Goal: Task Accomplishment & Management: Manage account settings

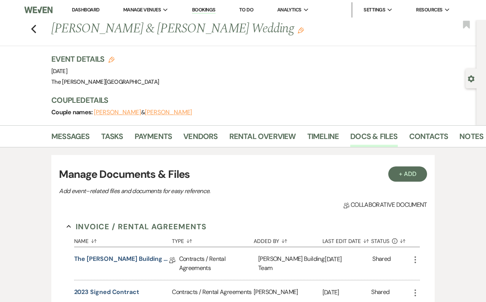
click at [94, 13] on link "Dashboard" at bounding box center [85, 9] width 27 height 6
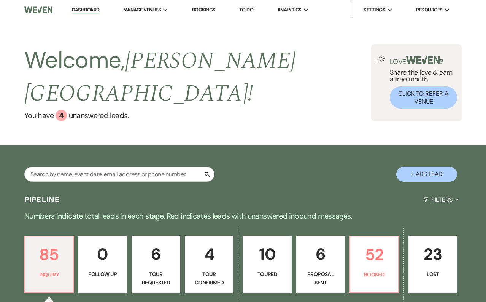
click at [282, 226] on div "85 Inquiry 0 Follow Up 6 Tour Requested 4 Tour Confirmed 10 Toured 6 Proposal S…" at bounding box center [243, 268] width 486 height 85
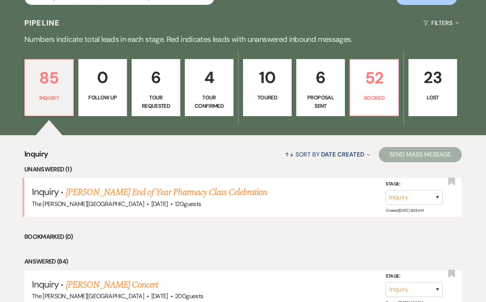
click at [264, 65] on p "10" at bounding box center [267, 77] width 39 height 25
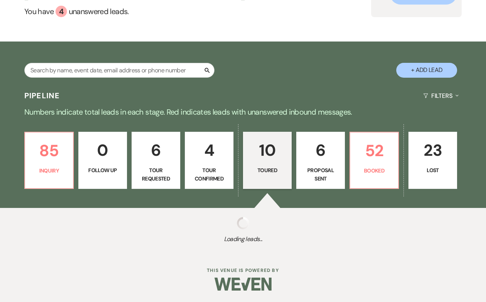
select select "5"
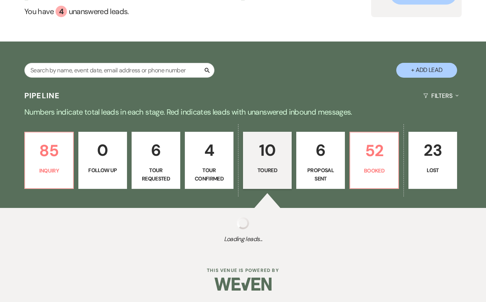
select select "5"
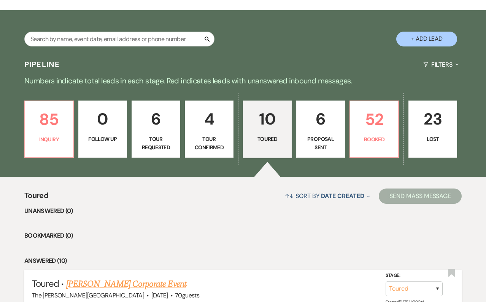
scroll to position [116, 0]
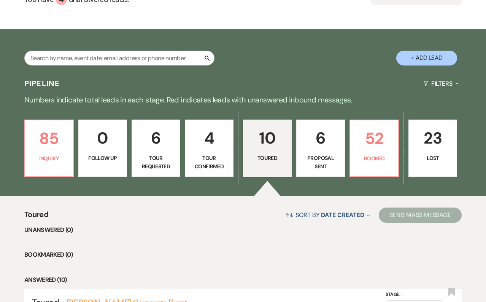
click at [434, 129] on p "23" at bounding box center [433, 137] width 39 height 25
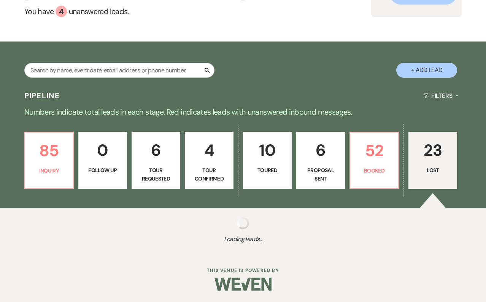
select select "8"
select select "6"
select select "8"
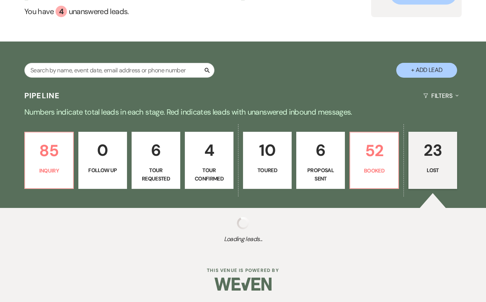
select select "1"
select select "8"
select select "1"
select select "8"
select select "1"
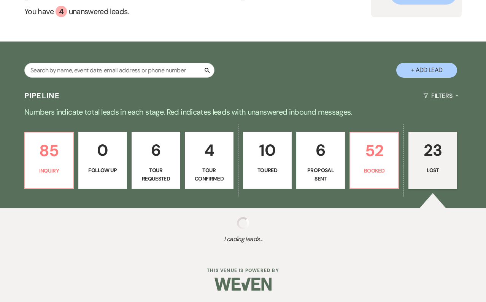
select select "8"
select select "10"
select select "8"
select select "5"
select select "8"
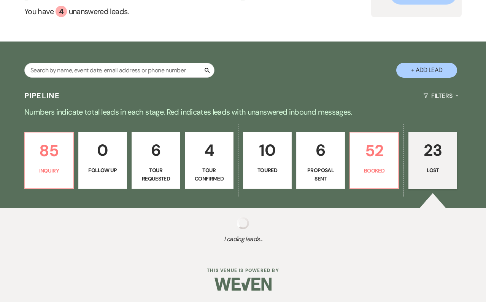
select select "5"
select select "8"
select select "1"
select select "8"
select select "1"
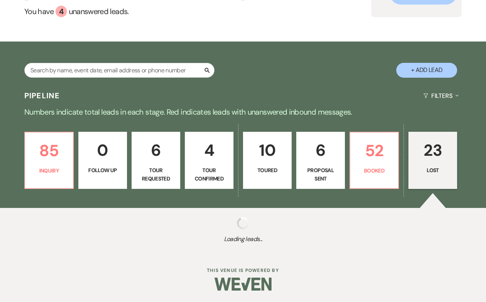
select select "8"
select select "5"
select select "8"
select select "9"
select select "8"
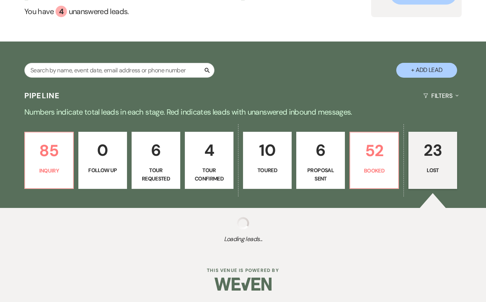
select select "5"
select select "8"
select select "5"
select select "8"
select select "5"
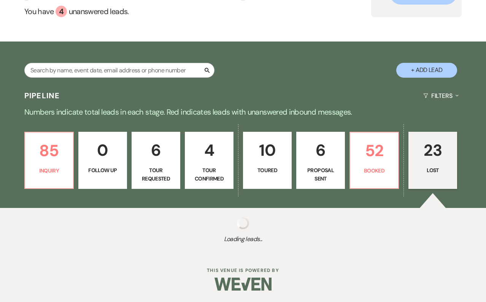
select select "8"
select select "5"
select select "8"
select select "6"
select select "8"
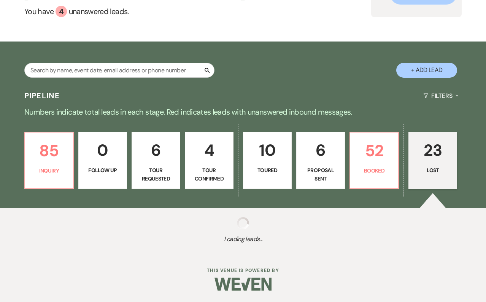
select select "1"
select select "8"
select select "5"
select select "8"
select select "11"
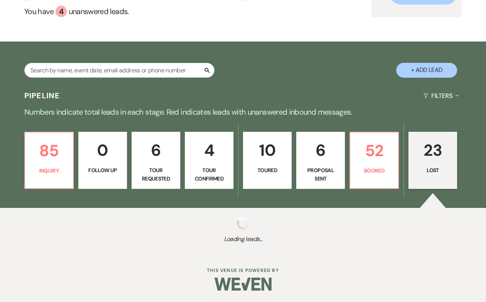
select select "8"
select select "11"
select select "8"
select select "11"
select select "8"
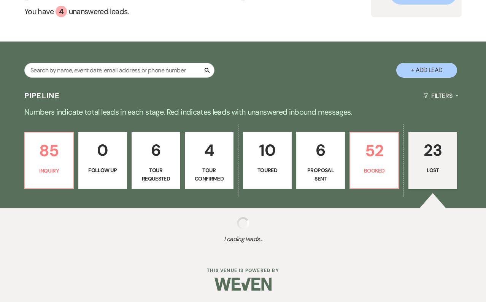
select select "1"
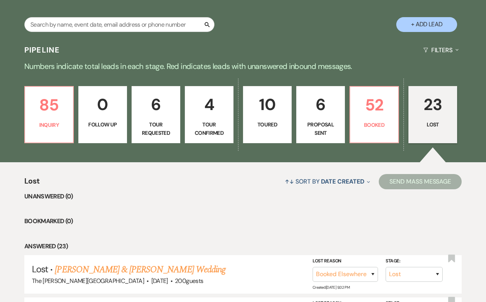
scroll to position [151, 0]
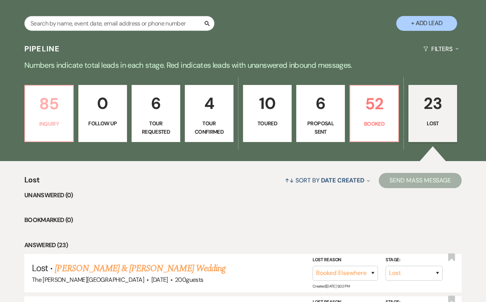
click at [55, 91] on p "85" at bounding box center [49, 103] width 39 height 25
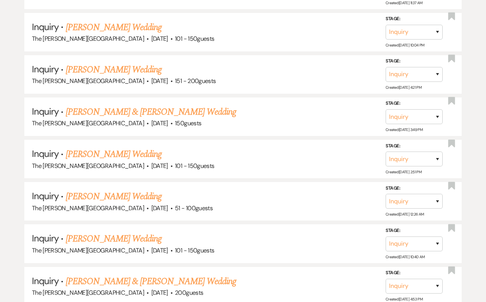
scroll to position [2536, 0]
